Goal: Check status: Check status

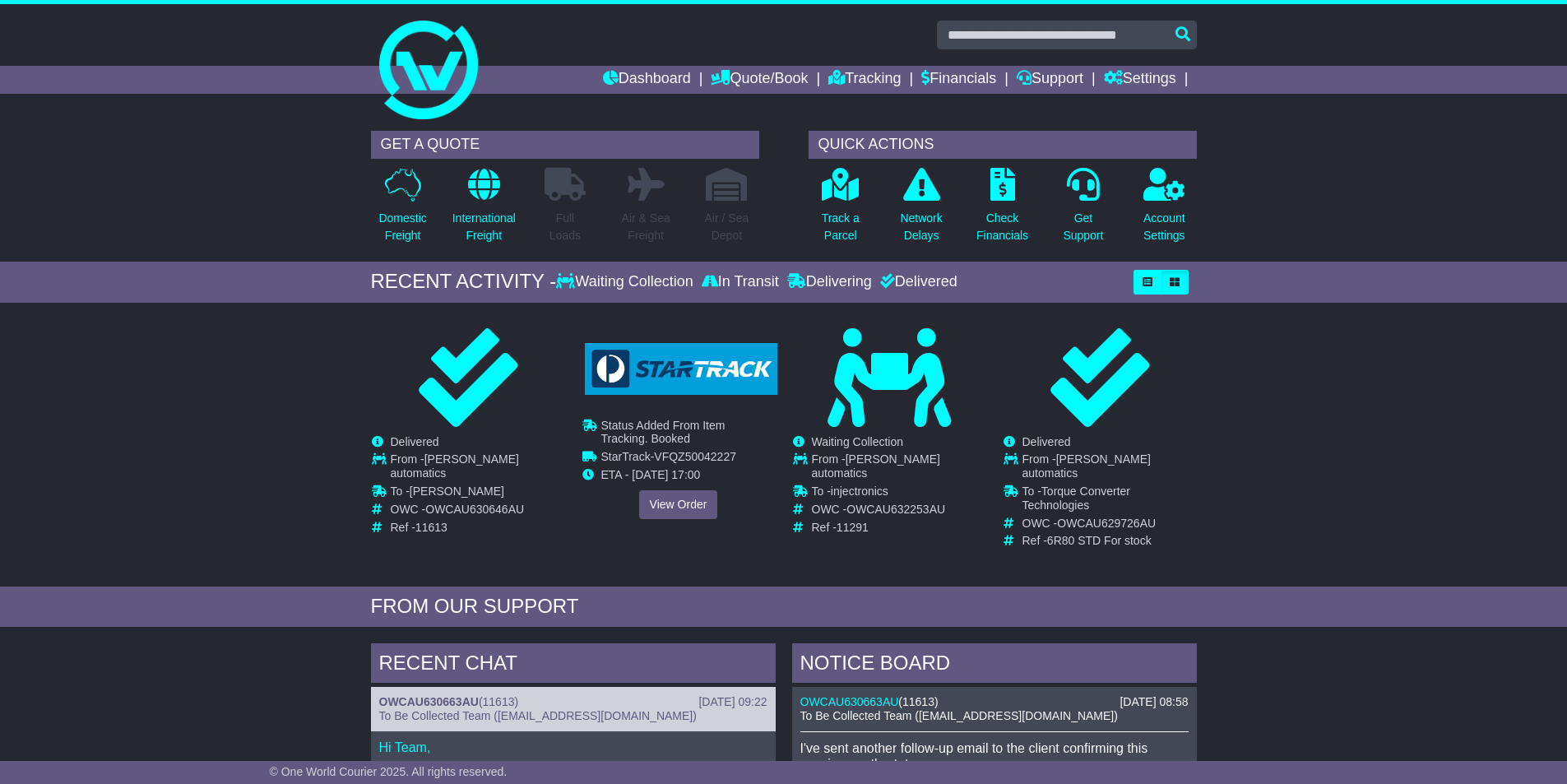
scroll to position [164, 0]
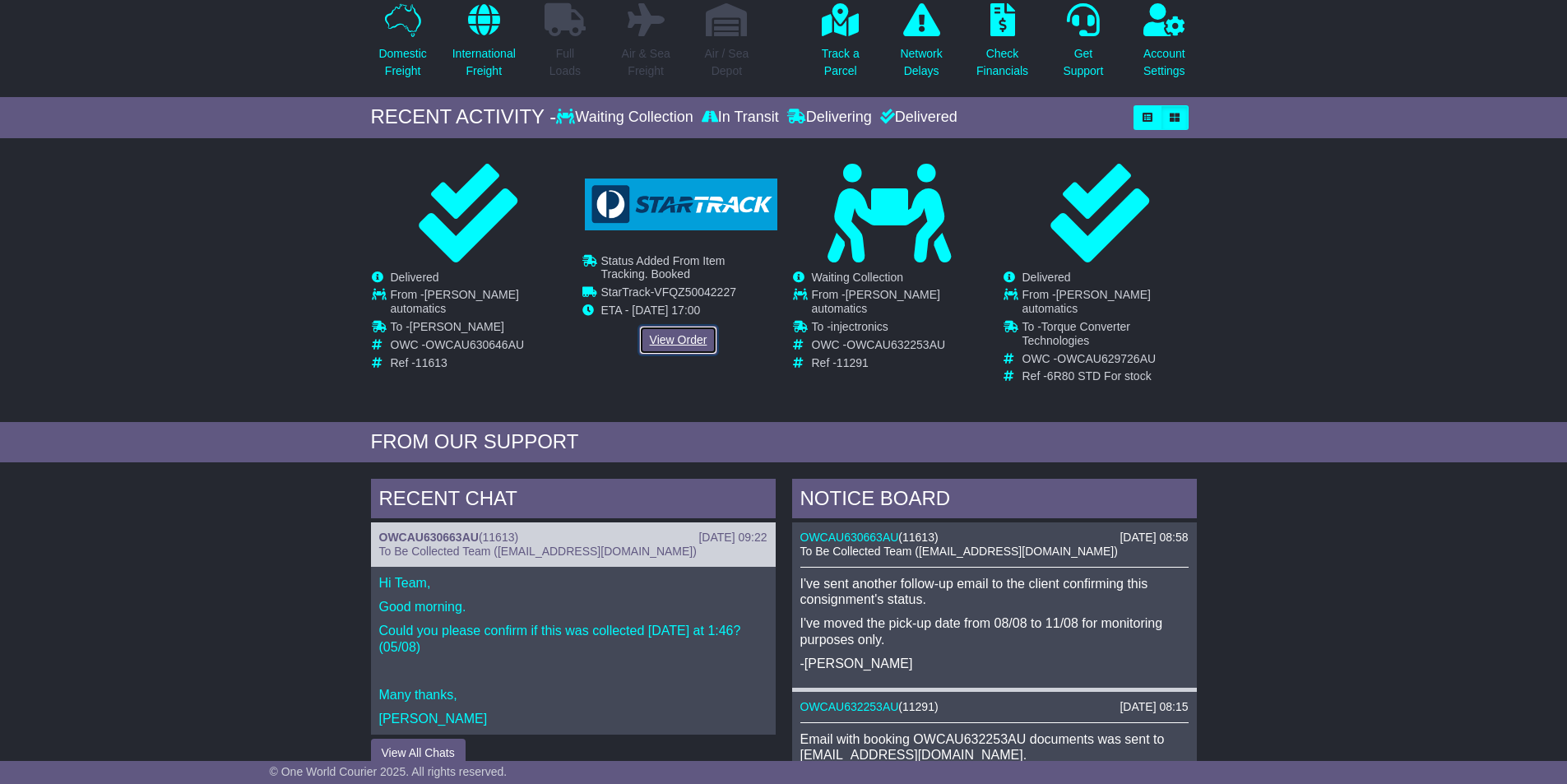
click at [674, 340] on link "View Order" at bounding box center [679, 340] width 79 height 29
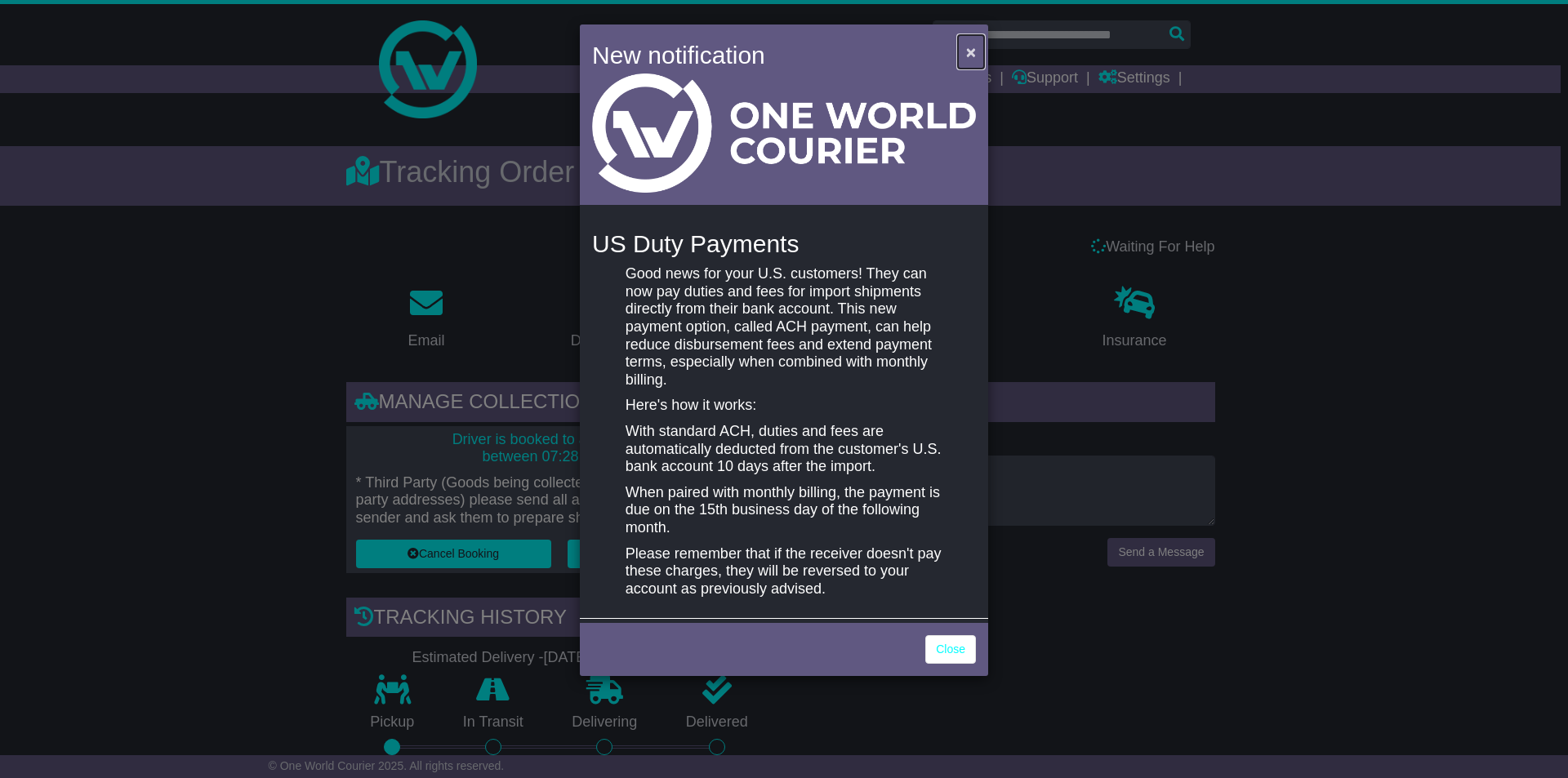
click at [976, 56] on button "×" at bounding box center [971, 52] width 26 height 34
click at [970, 53] on span "×" at bounding box center [971, 52] width 10 height 19
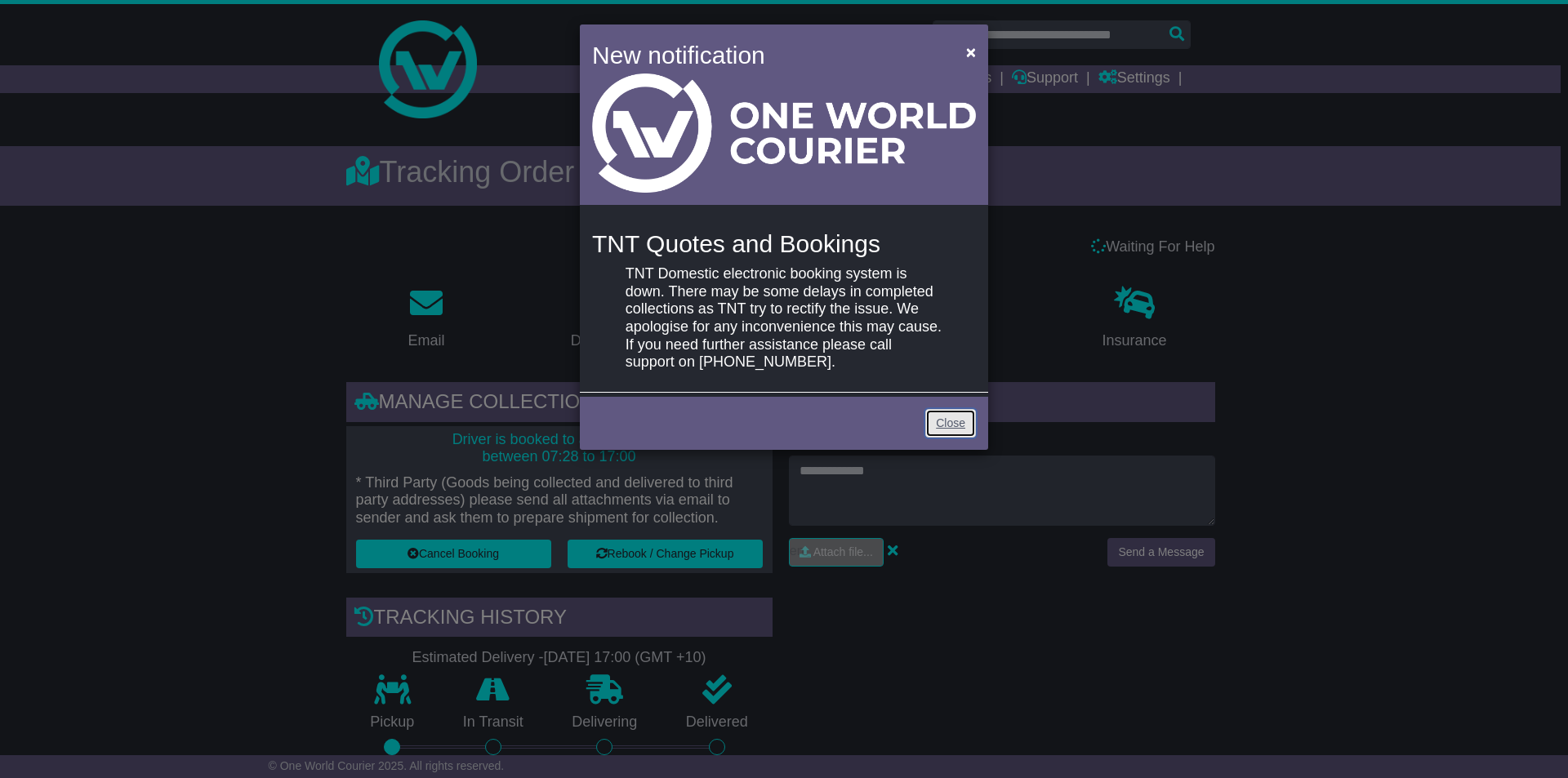
click at [958, 414] on link "Close" at bounding box center [950, 423] width 51 height 29
click at [939, 415] on link "Close" at bounding box center [950, 423] width 51 height 29
